Goal: Understand process/instructions: Learn how to perform a task or action

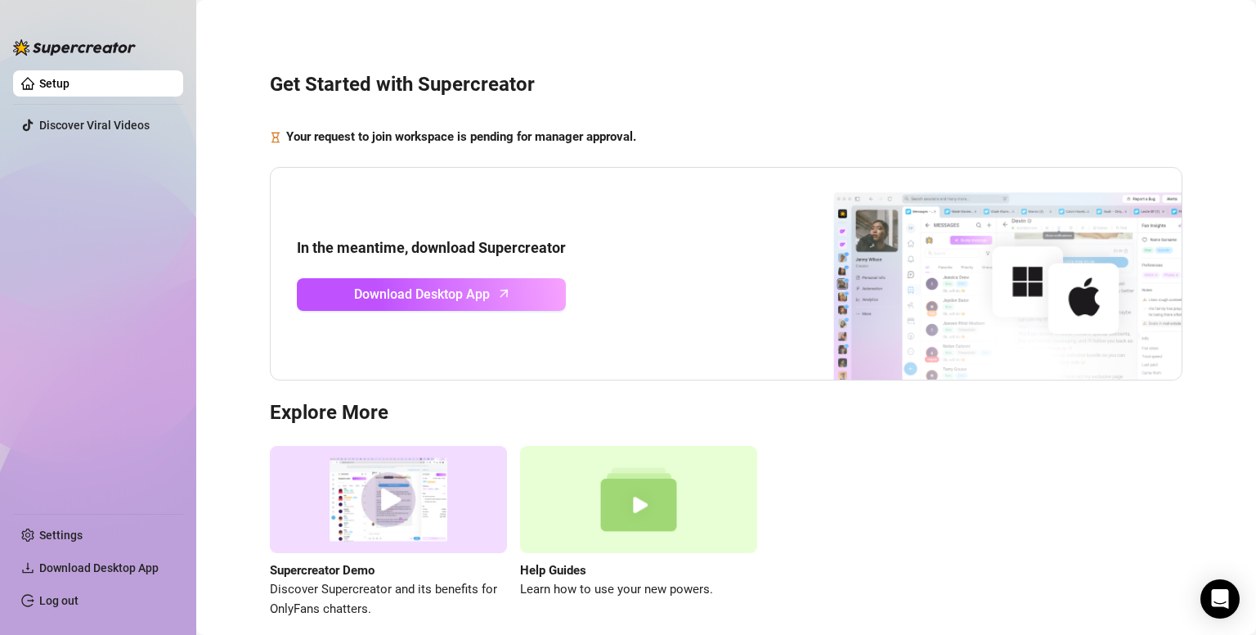
click at [748, 82] on h3 "Get Started with Supercreator" at bounding box center [726, 85] width 913 height 26
click at [725, 74] on h3 "Get Started with Supercreator" at bounding box center [726, 85] width 913 height 26
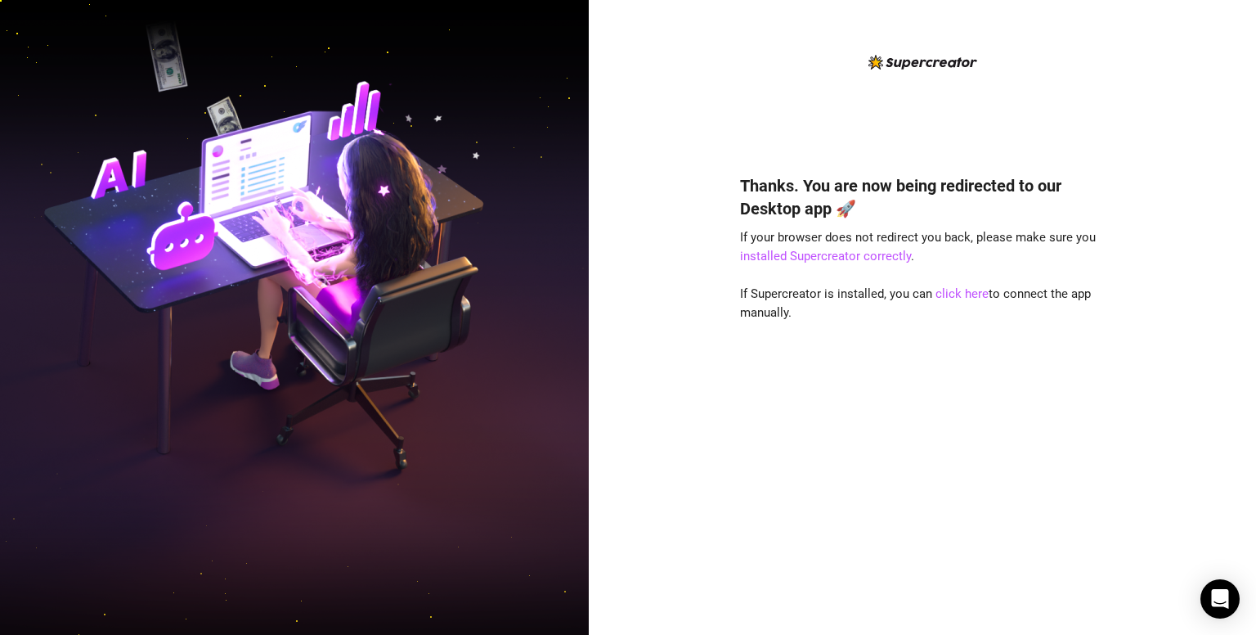
click at [792, 427] on div "Thanks. You are now being redirected to our Desktop app 🚀 If your browser does …" at bounding box center [922, 380] width 365 height 456
click at [854, 102] on div "Thanks. You are now being redirected to our Desktop app 🚀 If your browser does …" at bounding box center [922, 330] width 365 height 556
click at [962, 289] on link "click here" at bounding box center [962, 293] width 53 height 15
